Goal: Use online tool/utility: Utilize a website feature to perform a specific function

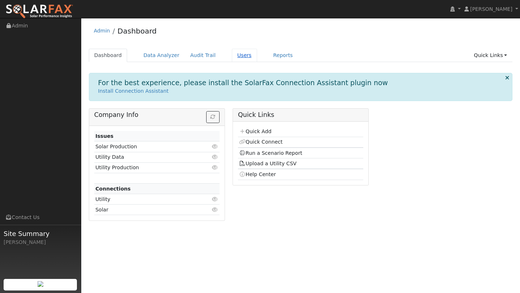
click at [242, 53] on link "Users" at bounding box center [244, 55] width 25 height 13
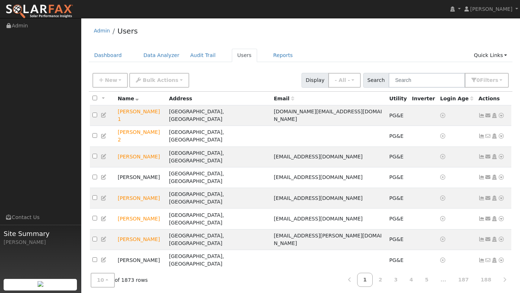
click at [424, 91] on div "New Add User Quick Add Quick Connect Quick Convert Lead Bulk Actions Send Email…" at bounding box center [301, 80] width 424 height 22
click at [421, 86] on input "text" at bounding box center [427, 80] width 77 height 15
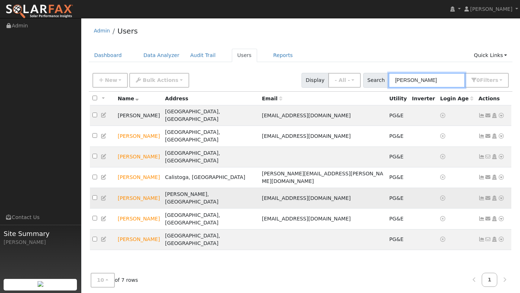
type input "[PERSON_NAME]"
click at [502, 196] on icon at bounding box center [501, 198] width 6 height 5
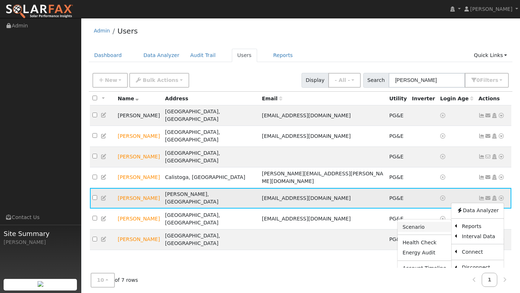
click at [446, 222] on link "Scenario" at bounding box center [425, 227] width 54 height 10
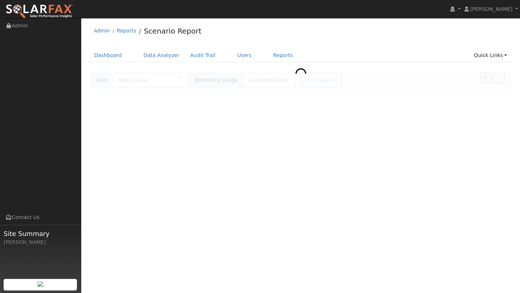
type input "[PERSON_NAME]"
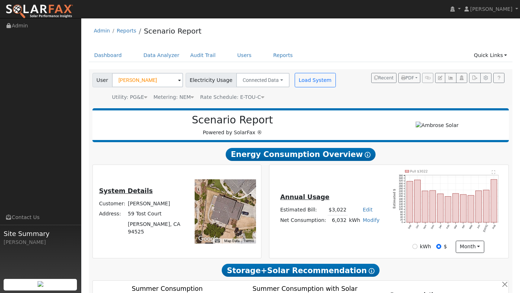
scroll to position [362, 0]
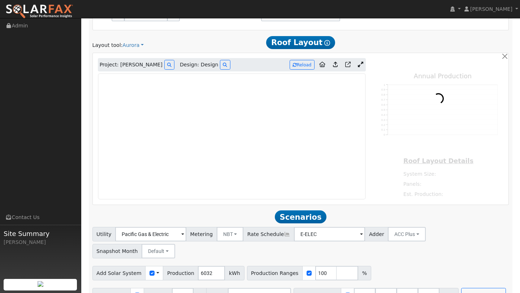
type input "7972"
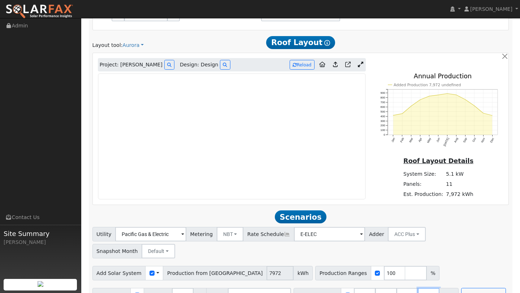
click at [420, 288] on input "number" at bounding box center [429, 295] width 22 height 14
type input "0"
type input "13.5"
type input "27"
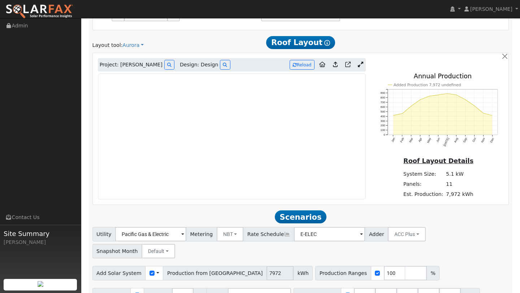
type input "40.5"
click at [460, 288] on span "kWh" at bounding box center [469, 295] width 19 height 14
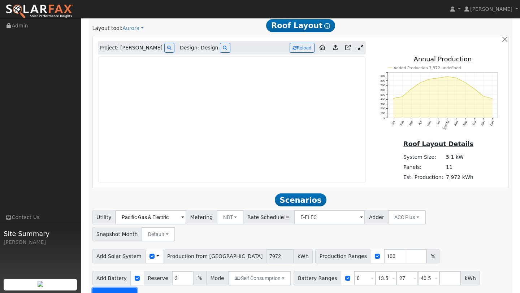
click at [120, 288] on button "Run Scenarios" at bounding box center [114, 295] width 44 height 14
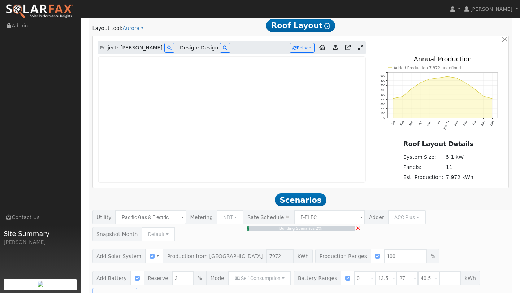
type input "5.3"
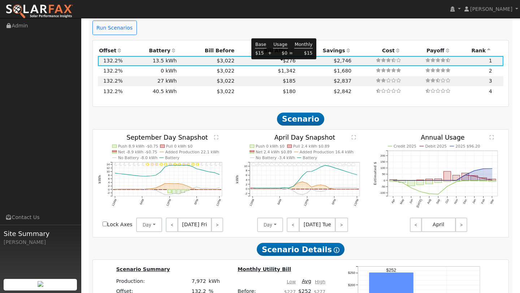
scroll to position [577, 0]
